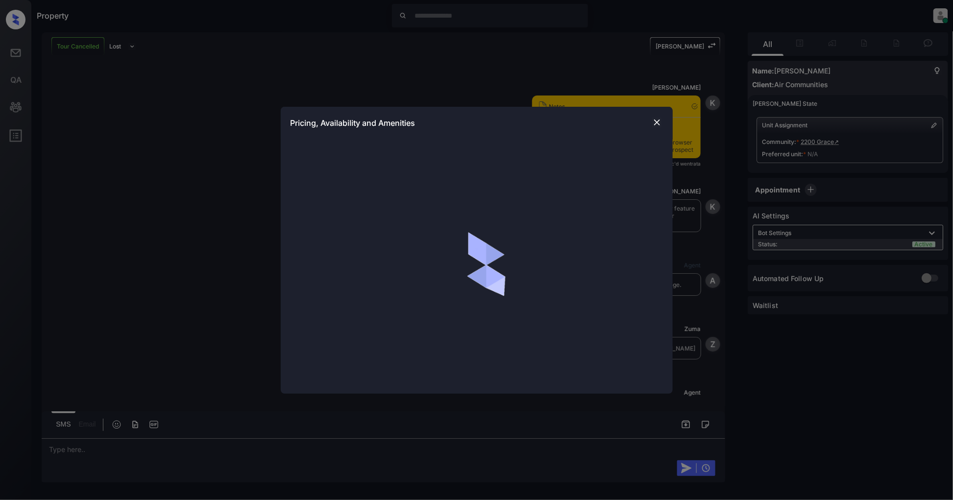
scroll to position [1192, 0]
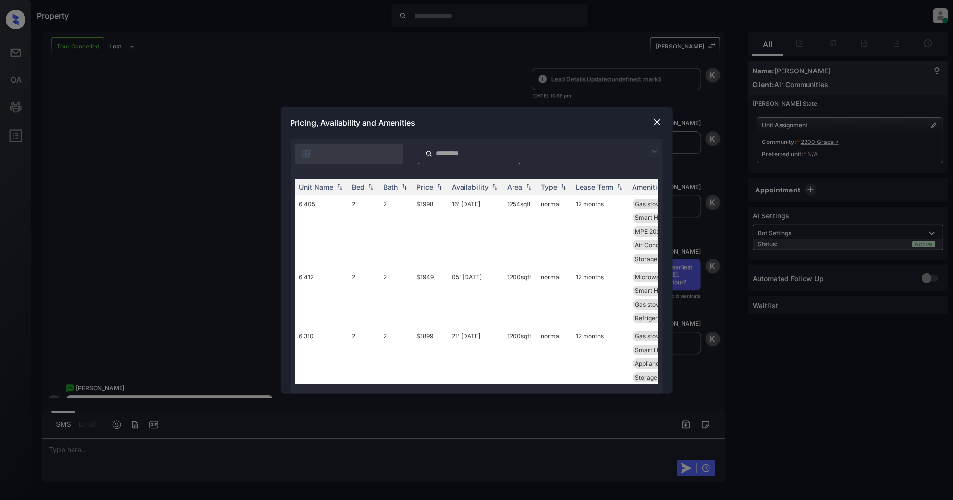
click at [658, 155] on img at bounding box center [655, 152] width 12 height 12
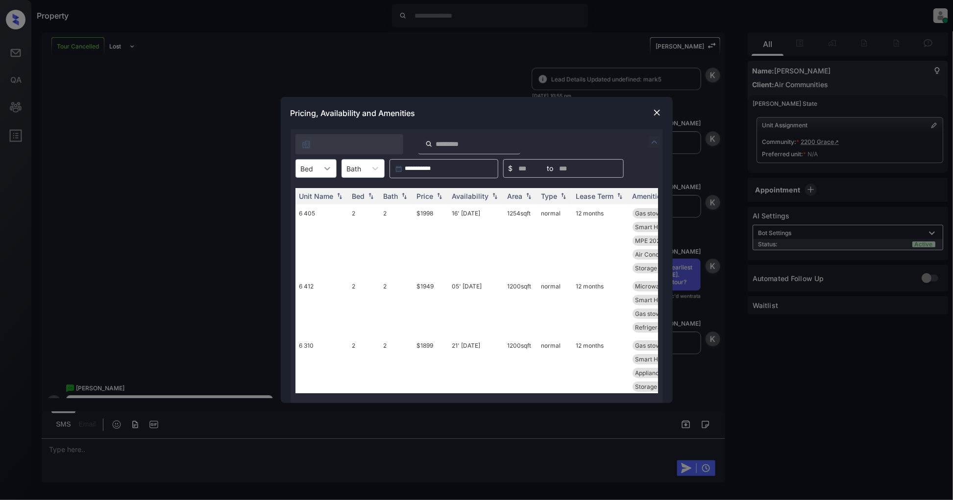
click at [329, 174] on div at bounding box center [328, 169] width 18 height 18
click at [306, 212] on div "3" at bounding box center [316, 210] width 41 height 18
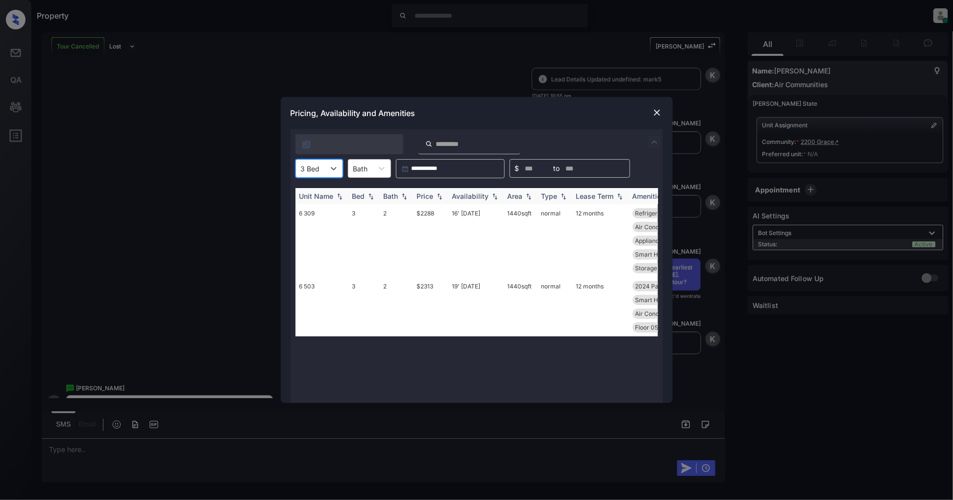
click at [446, 199] on th "Price" at bounding box center [430, 196] width 35 height 16
click at [425, 213] on td "$2288" at bounding box center [430, 240] width 35 height 73
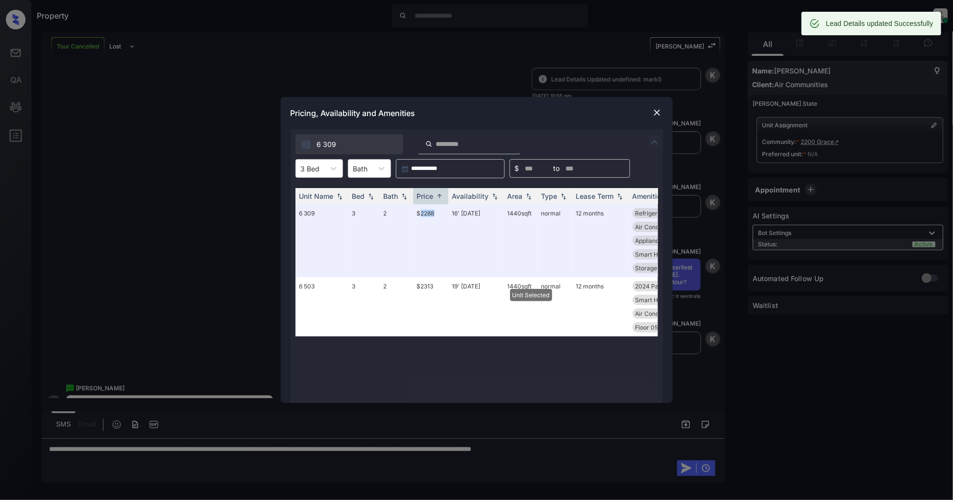
click at [655, 111] on img at bounding box center [657, 113] width 10 height 10
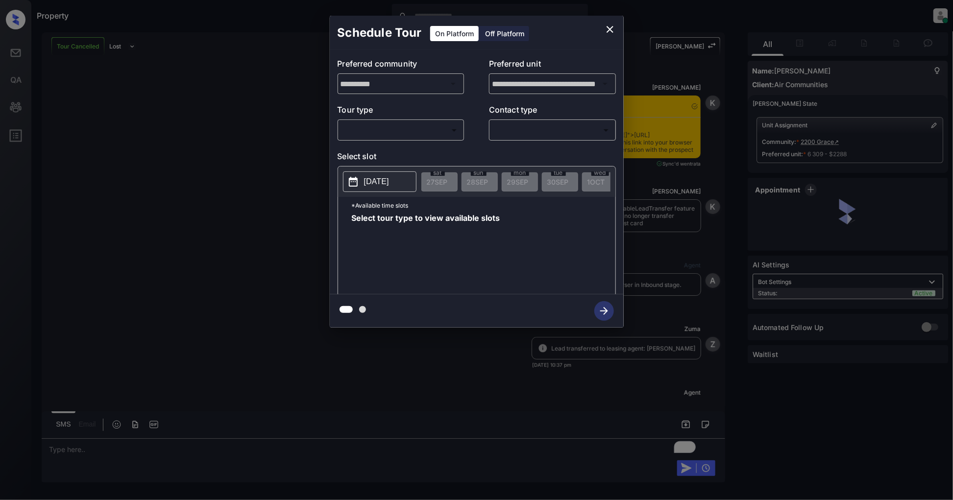
scroll to position [3598, 0]
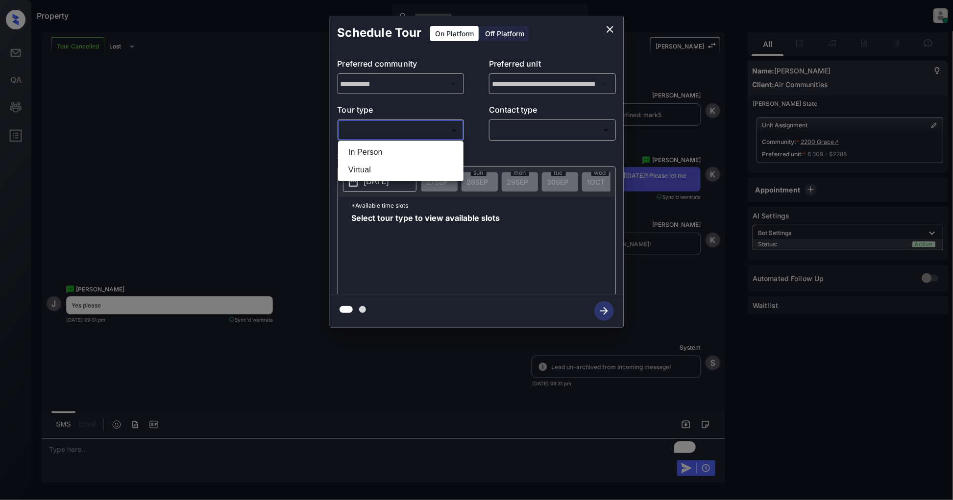
click at [412, 132] on body "Property Patrick Deasis Online Set yourself offline Set yourself on break Profi…" at bounding box center [476, 250] width 953 height 500
click at [379, 150] on li "In Person" at bounding box center [401, 153] width 121 height 18
type input "********"
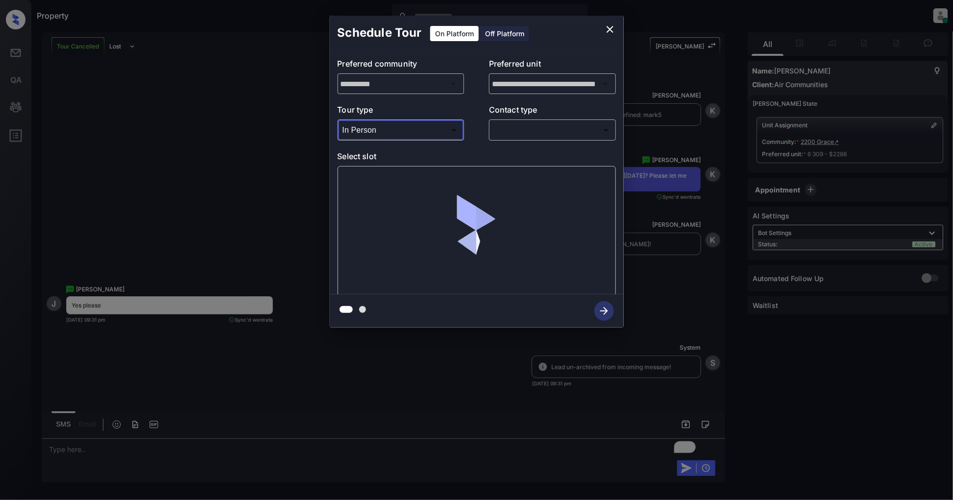
click at [513, 137] on body "Property Patrick Deasis Online Set yourself offline Set yourself on break Profi…" at bounding box center [476, 250] width 953 height 500
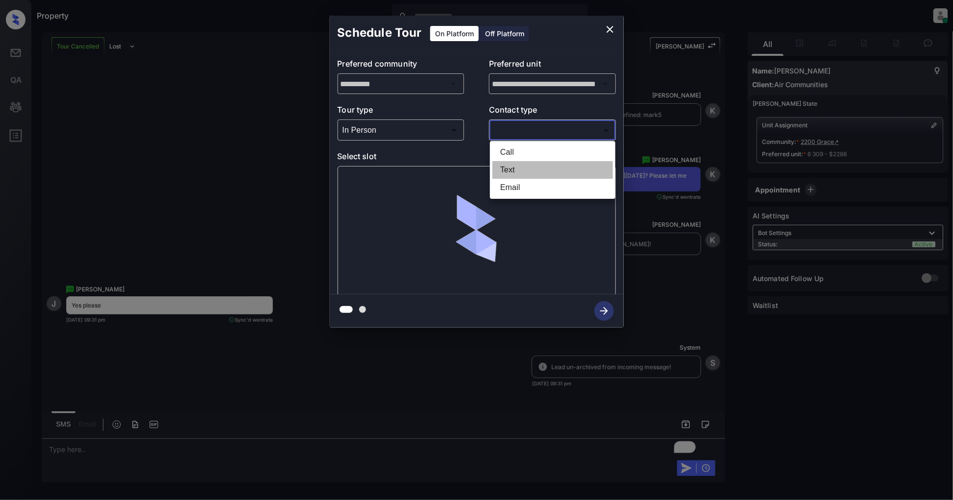
click at [529, 169] on li "Text" at bounding box center [553, 170] width 121 height 18
type input "****"
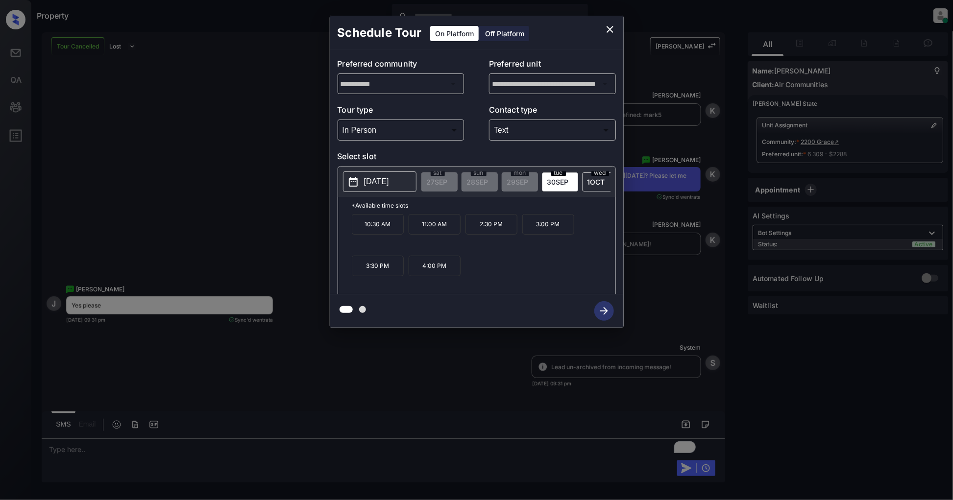
click at [594, 182] on span "1 OCT" at bounding box center [597, 182] width 18 height 8
click at [369, 231] on p "10:30 AM" at bounding box center [378, 224] width 52 height 21
click at [596, 315] on icon "button" at bounding box center [605, 311] width 20 height 20
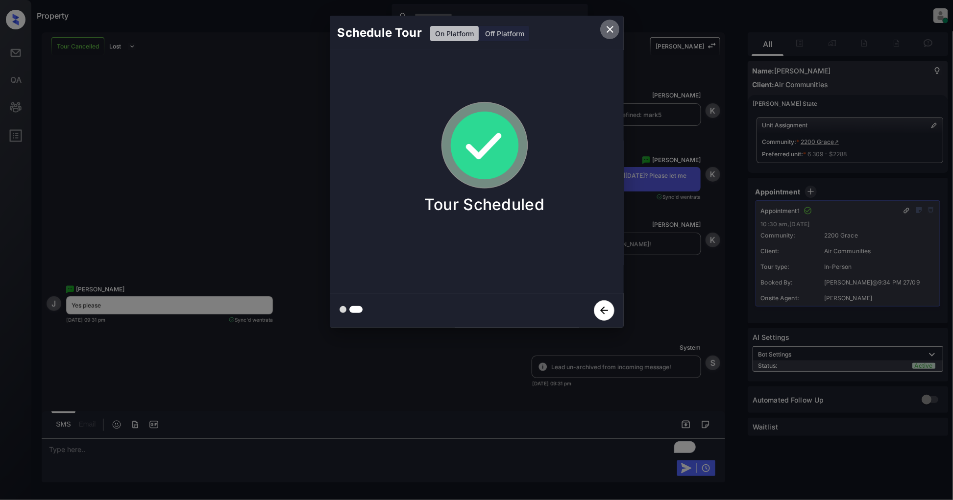
click at [611, 27] on icon "close" at bounding box center [610, 30] width 12 height 12
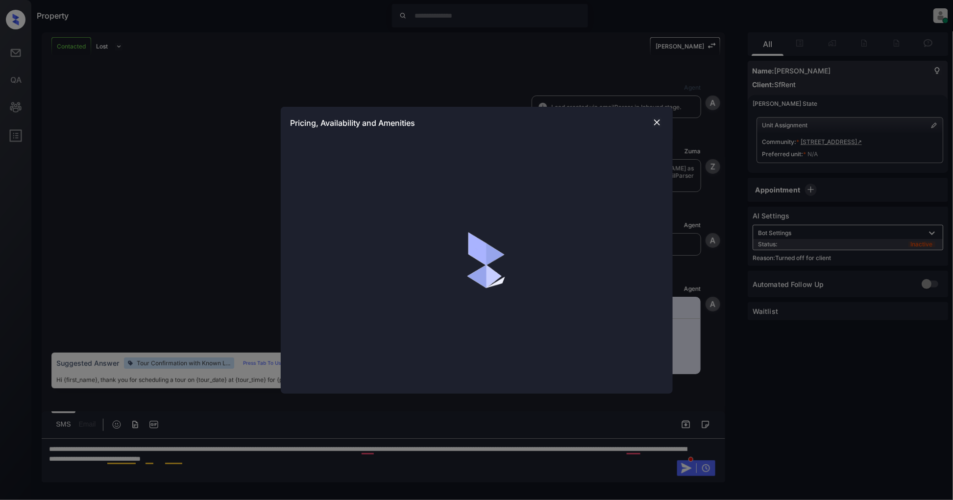
scroll to position [1837, 0]
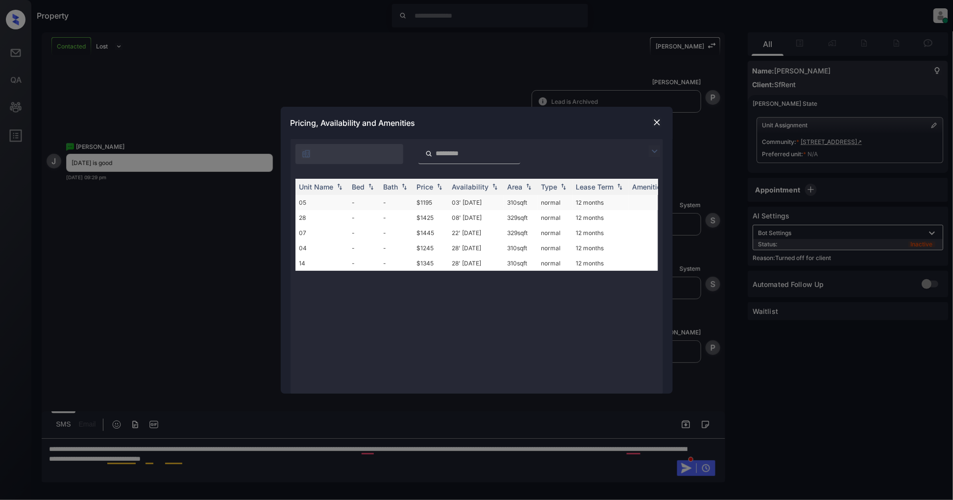
click at [336, 199] on td "05" at bounding box center [322, 202] width 53 height 15
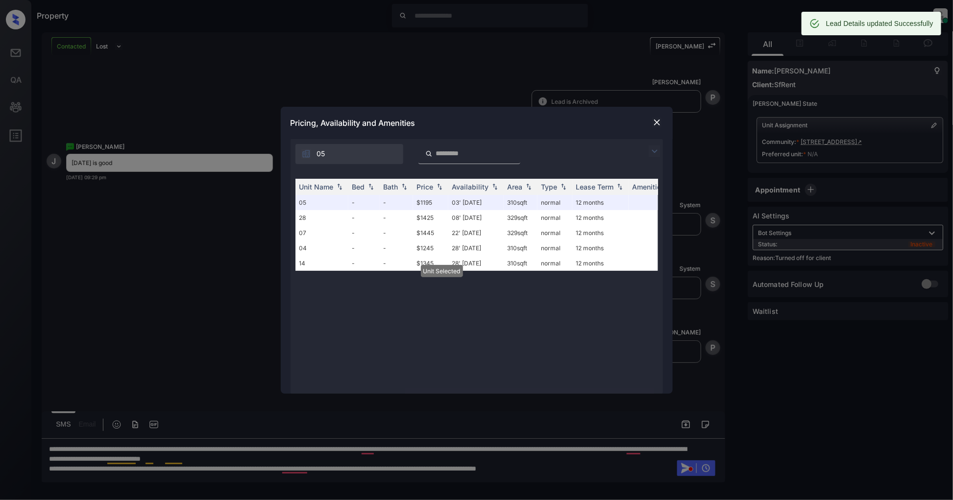
click at [660, 120] on img at bounding box center [657, 123] width 10 height 10
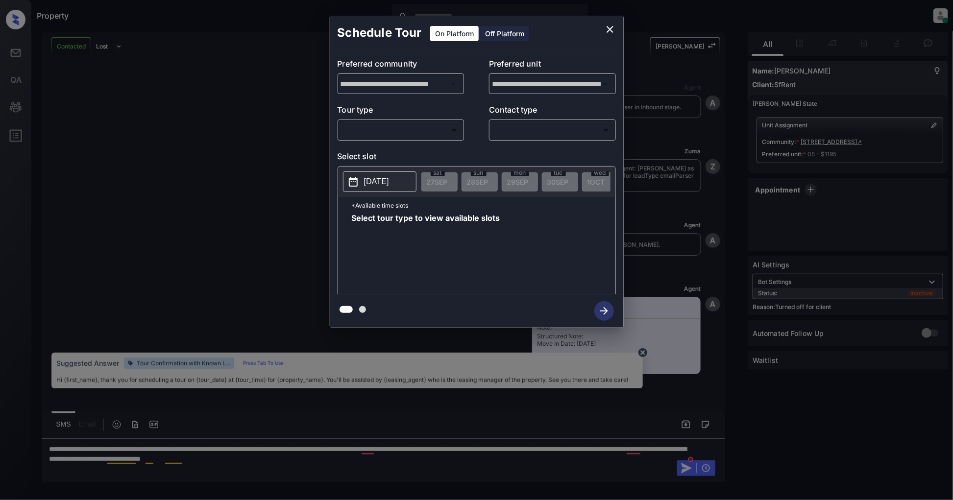
scroll to position [1900, 0]
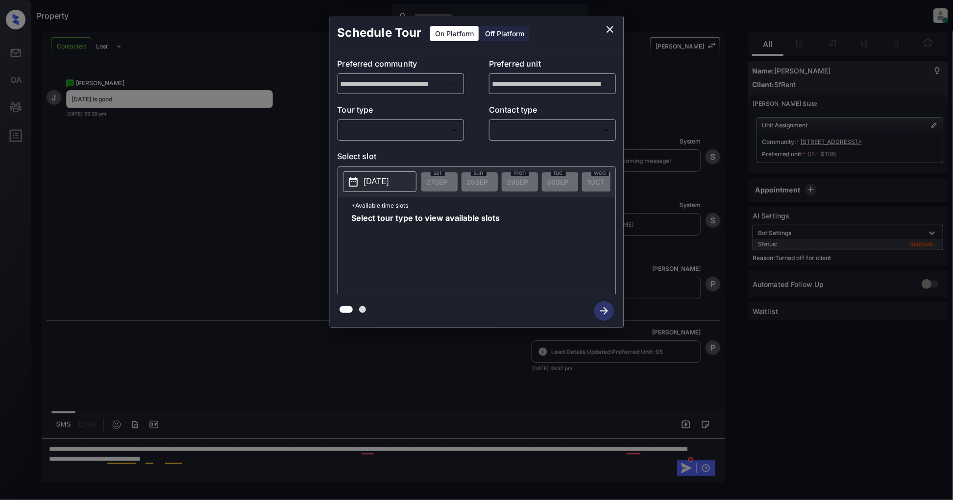
click at [495, 32] on div "Off Platform" at bounding box center [504, 33] width 49 height 15
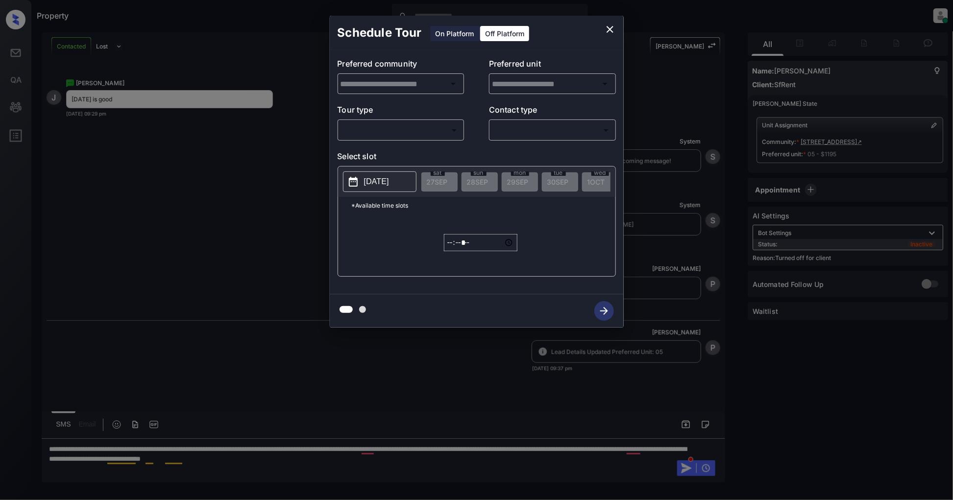
type input "**********"
click at [397, 125] on body "Property Patrick Deasis Online Set yourself offline Set yourself on break Profi…" at bounding box center [476, 250] width 953 height 500
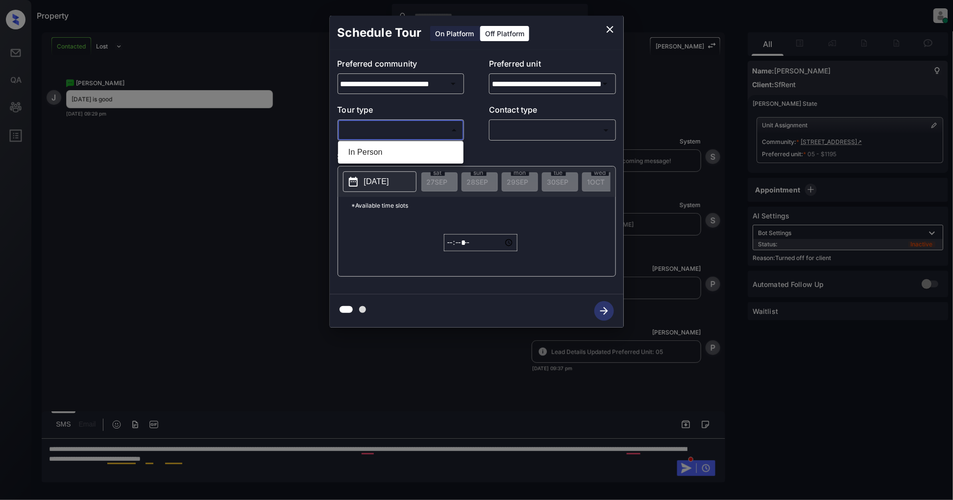
click at [371, 159] on li "In Person" at bounding box center [401, 153] width 121 height 18
type input "********"
click at [547, 120] on div "​ ​" at bounding box center [552, 130] width 127 height 21
click at [525, 129] on body "Property Patrick Deasis Online Set yourself offline Set yourself on break Profi…" at bounding box center [476, 250] width 953 height 500
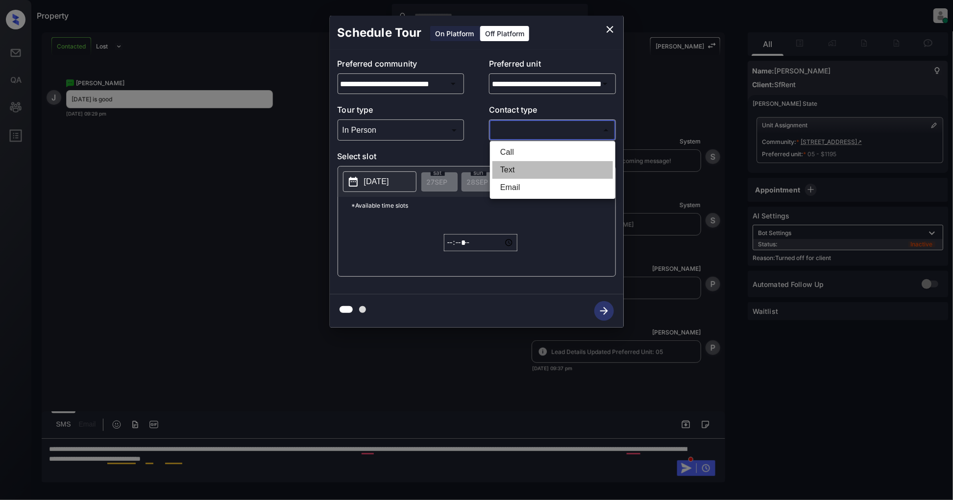
click at [504, 170] on li "Text" at bounding box center [553, 170] width 121 height 18
type input "****"
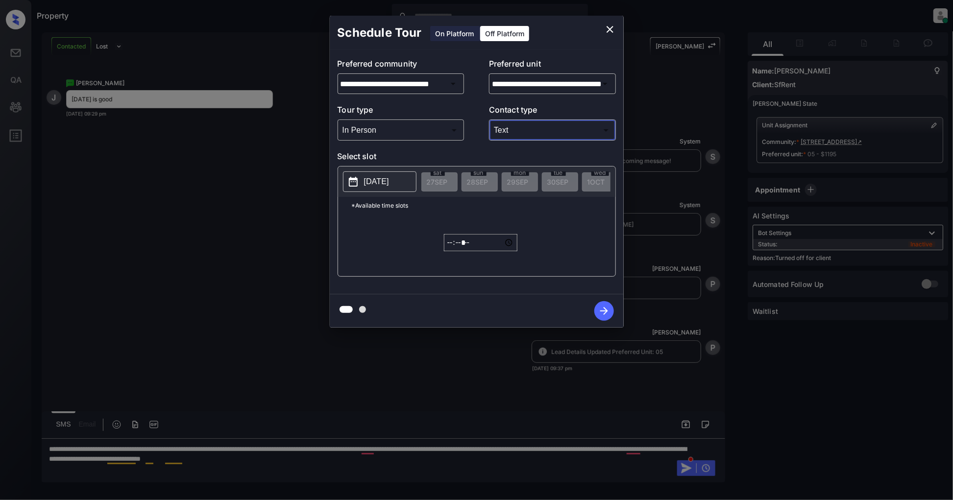
click at [371, 180] on p "[DATE]" at bounding box center [376, 182] width 25 height 12
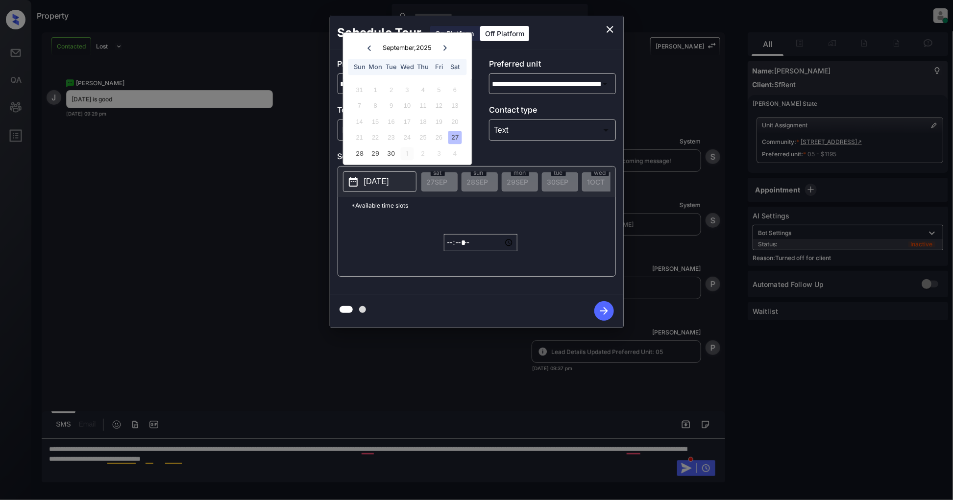
click at [410, 151] on div "1" at bounding box center [407, 153] width 13 height 13
click at [453, 249] on input "*****" at bounding box center [481, 242] width 74 height 17
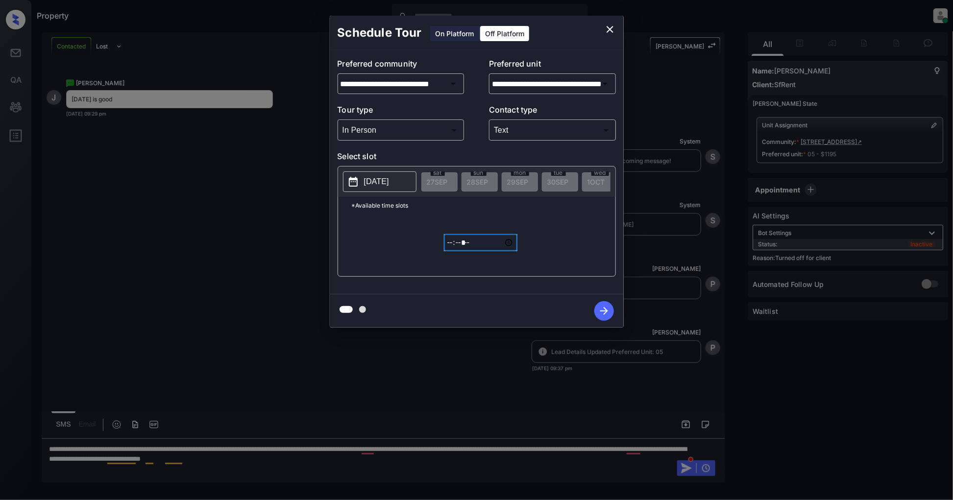
type input "*****"
click at [601, 311] on icon "button" at bounding box center [605, 311] width 20 height 20
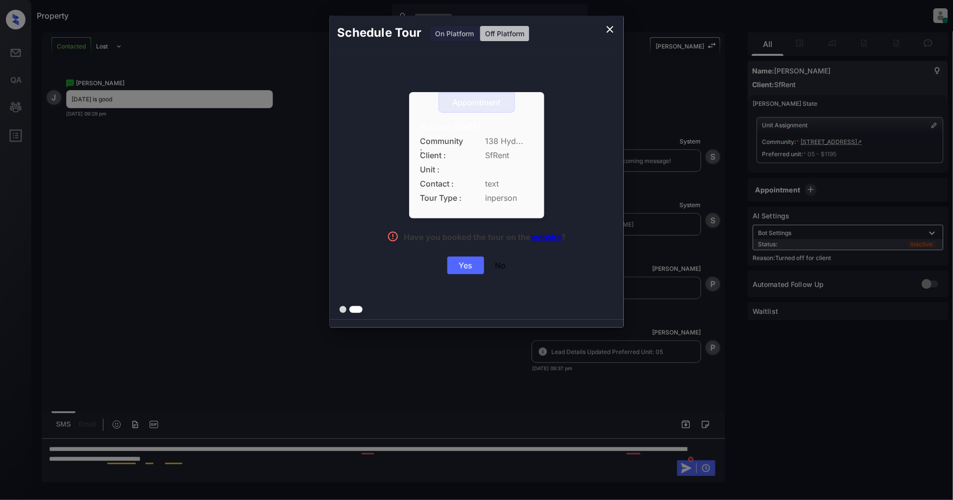
click at [461, 267] on div "Yes" at bounding box center [466, 266] width 37 height 18
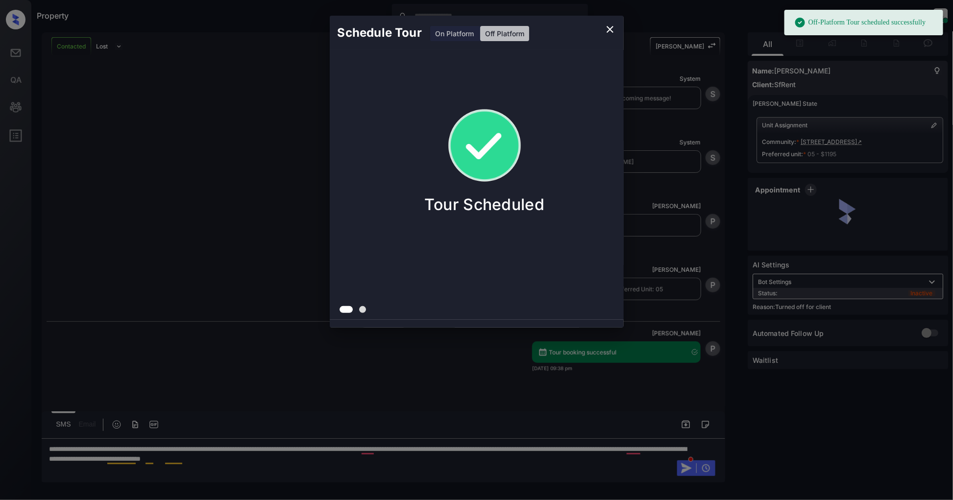
scroll to position [1964, 0]
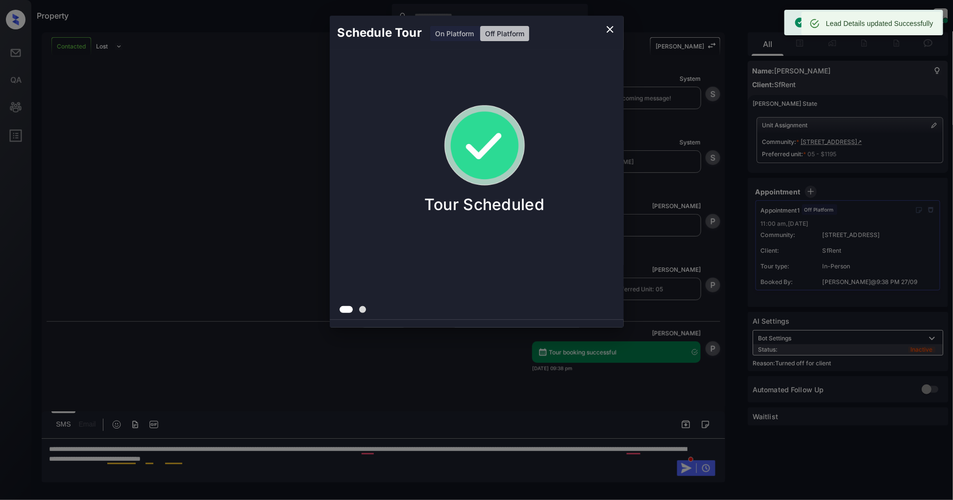
click at [605, 28] on icon "close" at bounding box center [610, 30] width 12 height 12
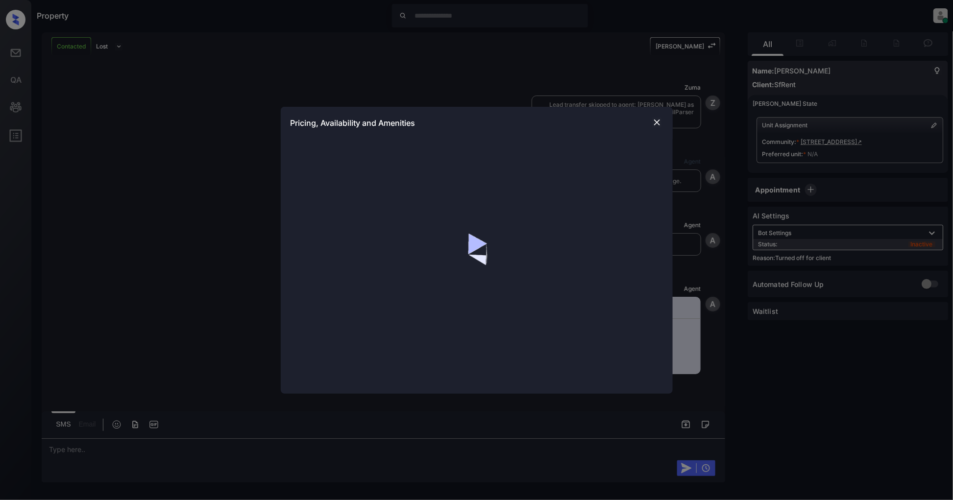
scroll to position [1960, 0]
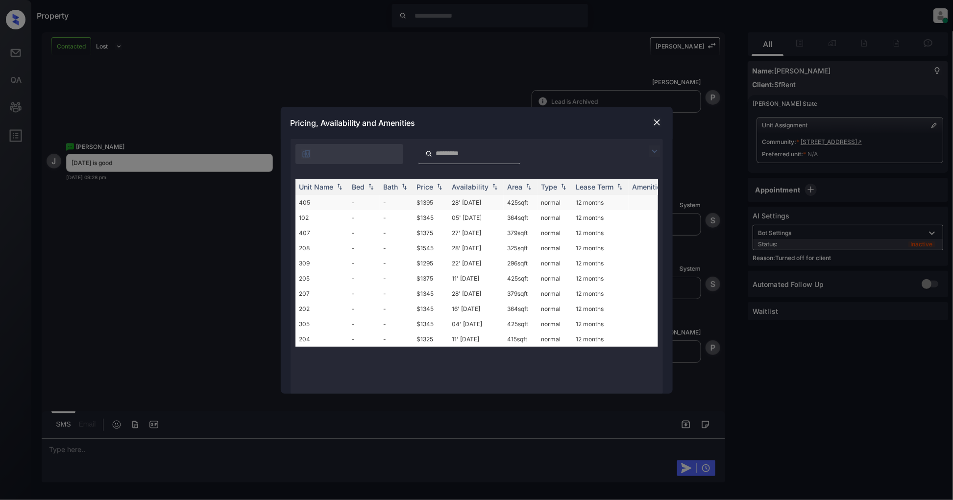
click at [405, 206] on td "-" at bounding box center [396, 202] width 33 height 15
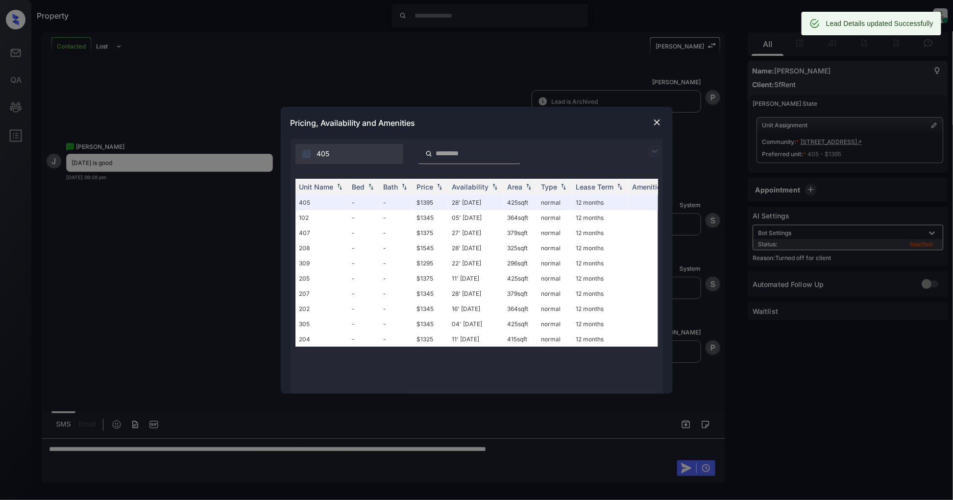
click at [652, 125] on img at bounding box center [657, 123] width 10 height 10
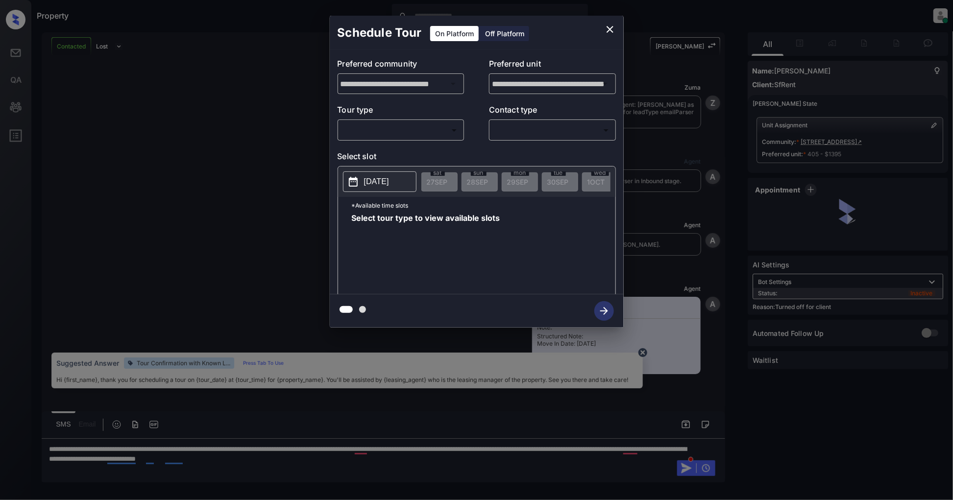
scroll to position [2023, 0]
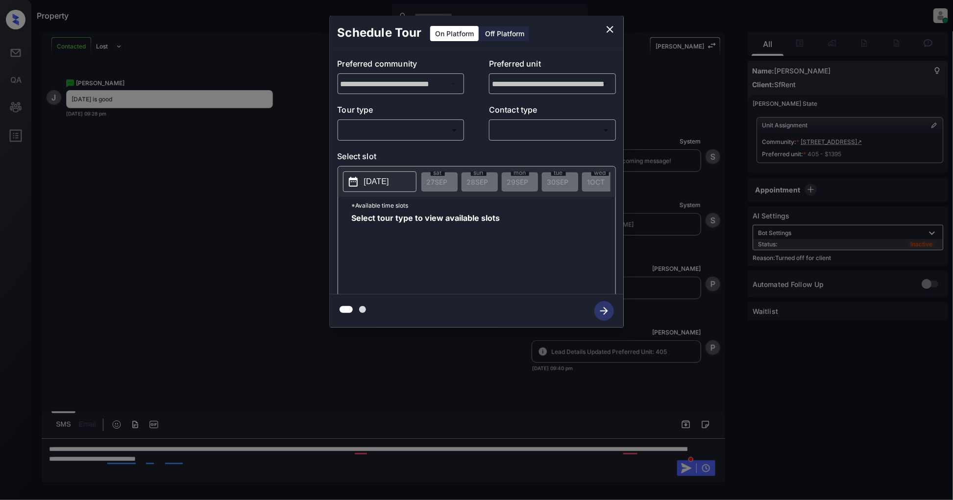
click at [494, 29] on div "Off Platform" at bounding box center [504, 33] width 49 height 15
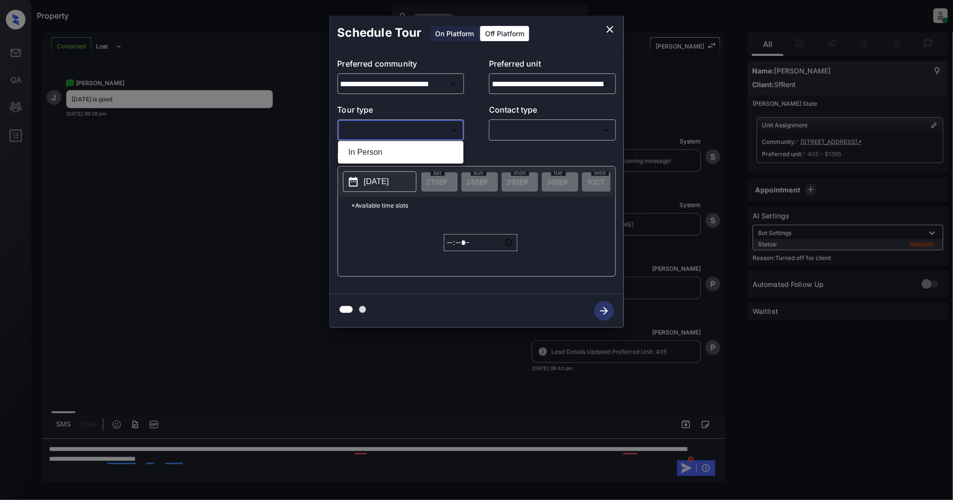
click at [414, 138] on body "Property [PERSON_NAME] Online Set yourself offline Set yourself on break Profil…" at bounding box center [476, 250] width 953 height 500
click at [391, 157] on li "In Person" at bounding box center [401, 153] width 121 height 18
type input "********"
click at [535, 129] on body "Property [PERSON_NAME] Online Set yourself offline Set yourself on break Profil…" at bounding box center [476, 250] width 953 height 500
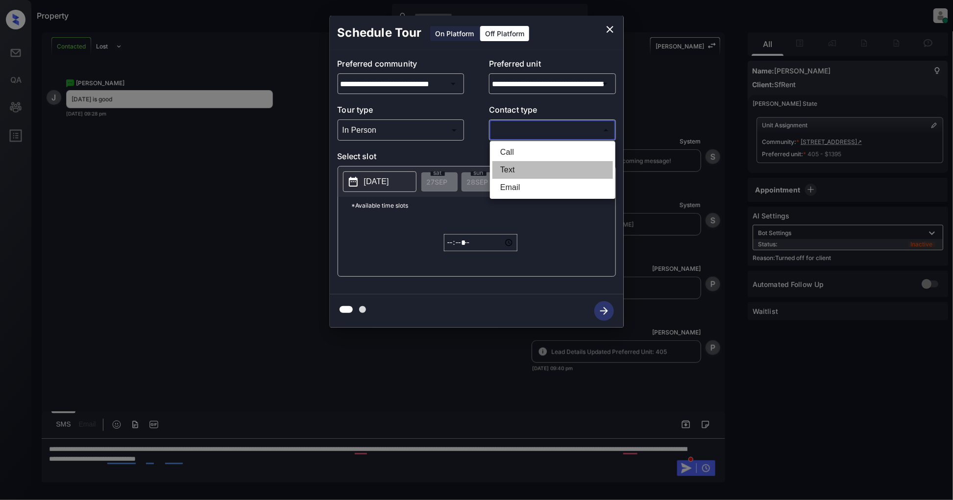
click at [521, 167] on li "Text" at bounding box center [553, 170] width 121 height 18
type input "****"
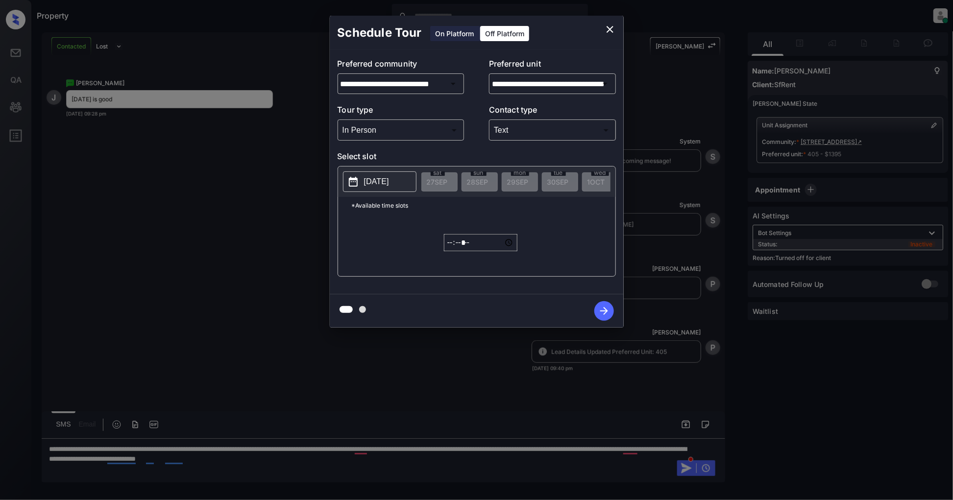
click at [389, 179] on p "[DATE]" at bounding box center [376, 182] width 25 height 12
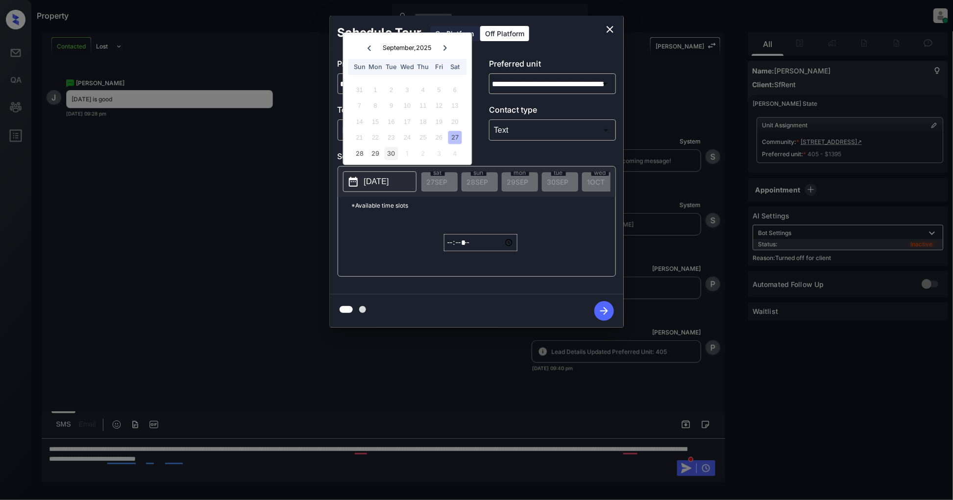
click at [393, 153] on div "30" at bounding box center [391, 153] width 13 height 13
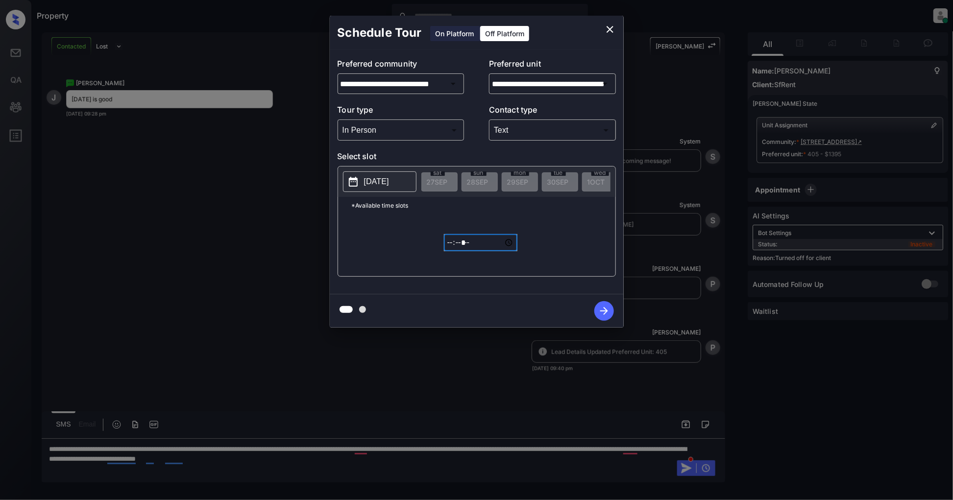
click at [451, 251] on input "*****" at bounding box center [481, 242] width 74 height 17
type input "*****"
click at [600, 305] on icon "button" at bounding box center [605, 311] width 20 height 20
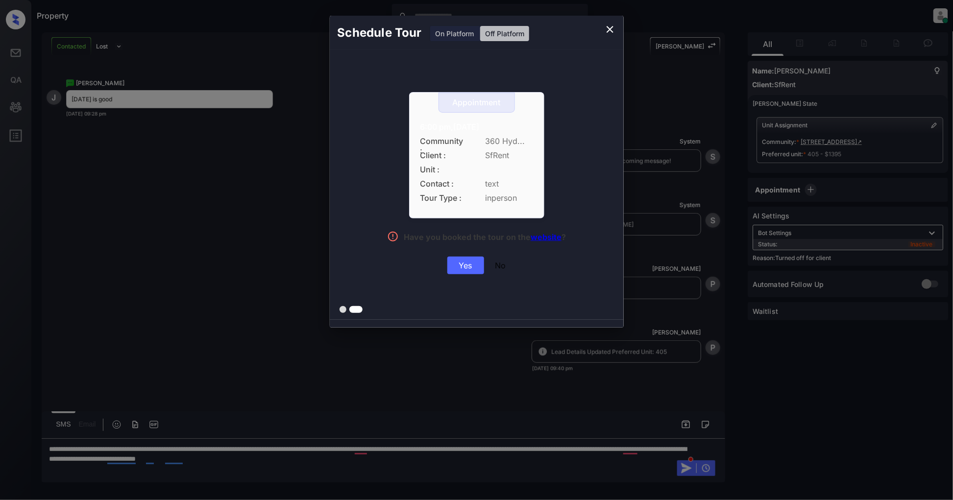
click at [457, 265] on div "Yes" at bounding box center [466, 266] width 37 height 18
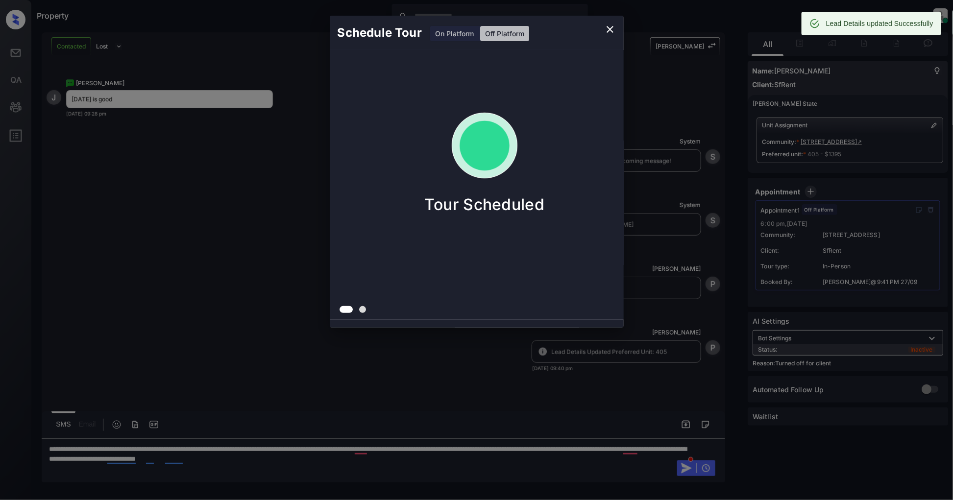
click at [610, 28] on icon "close" at bounding box center [610, 29] width 7 height 7
